Goal: Find specific page/section: Find specific page/section

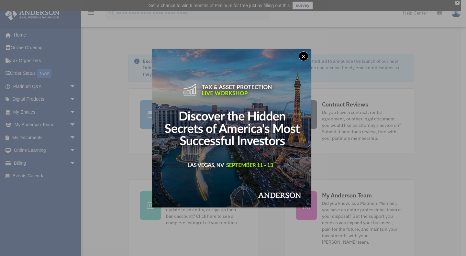
click at [306, 55] on button "x" at bounding box center [304, 56] width 10 height 10
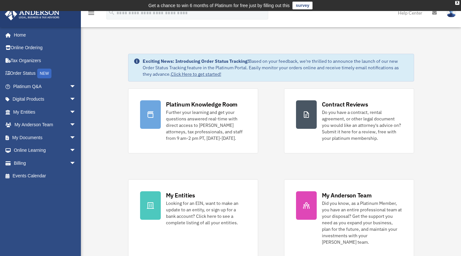
scroll to position [0, 0]
click at [70, 126] on span "arrow_drop_down" at bounding box center [76, 124] width 13 height 13
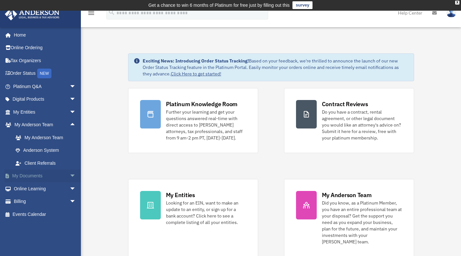
click at [70, 179] on span "arrow_drop_down" at bounding box center [76, 176] width 13 height 13
click at [48, 189] on link "Box" at bounding box center [47, 188] width 77 height 13
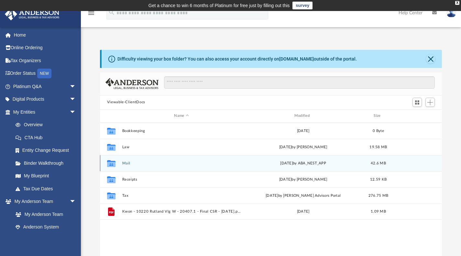
scroll to position [142, 337]
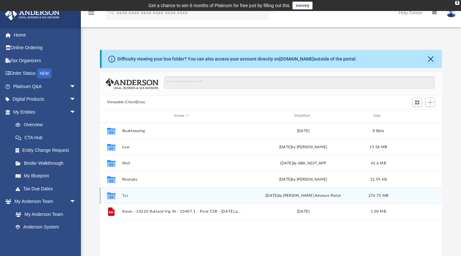
click at [127, 194] on button "Tax" at bounding box center [181, 195] width 119 height 4
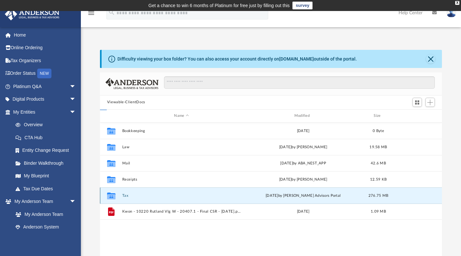
click at [127, 194] on button "Tax" at bounding box center [181, 195] width 119 height 4
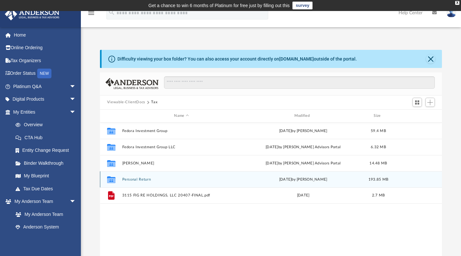
click at [149, 181] on div "Collaborated Folder Personal Return [DATE] by [PERSON_NAME] 193.85 MB" at bounding box center [271, 179] width 342 height 16
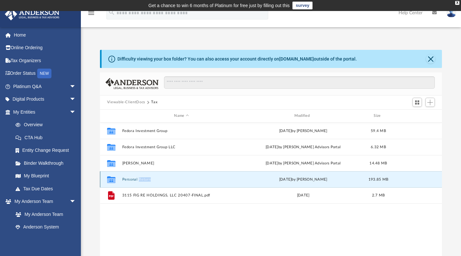
click at [149, 181] on div "Collaborated Folder Personal Return [DATE] by [PERSON_NAME] 193.85 MB" at bounding box center [271, 179] width 342 height 16
click at [131, 176] on div "Collaborated Folder Personal Return [DATE] by [PERSON_NAME] 193.85 MB" at bounding box center [271, 179] width 342 height 16
click at [130, 181] on div "Collaborated Folder Personal Return Tue Aug 13 2024 by Alex Price 193.85 MB" at bounding box center [271, 179] width 342 height 16
click at [130, 179] on button "Personal Return" at bounding box center [181, 179] width 119 height 4
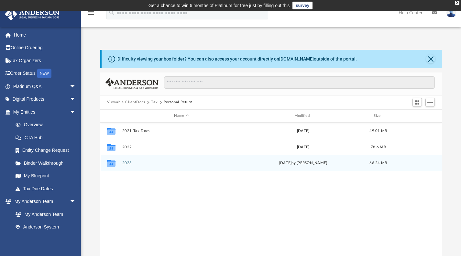
click at [118, 162] on div "Collaborated Folder" at bounding box center [111, 163] width 16 height 10
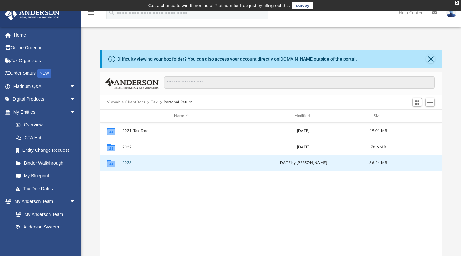
click at [169, 197] on div "Collaborated Folder 2021 Tax Docs Mon Jun 12 2023 49.01 MB Collaborated Folder …" at bounding box center [271, 190] width 342 height 134
click at [154, 98] on div "Viewable-ClientDocs Tax Personal Return" at bounding box center [271, 102] width 342 height 14
click at [154, 106] on div "Viewable-ClientDocs Tax Personal Return" at bounding box center [271, 102] width 342 height 14
click at [154, 103] on button "Tax" at bounding box center [154, 102] width 6 height 6
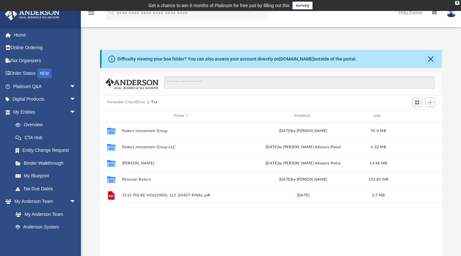
click at [135, 104] on button "Viewable-ClientDocs" at bounding box center [126, 102] width 38 height 6
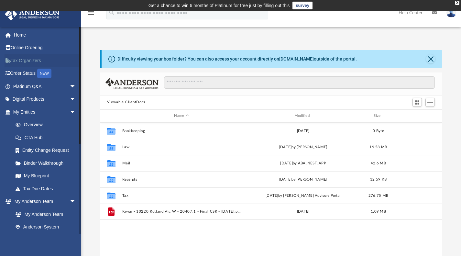
click at [36, 59] on link "Tax Organizers" at bounding box center [45, 60] width 81 height 13
